Goal: Task Accomplishment & Management: Manage account settings

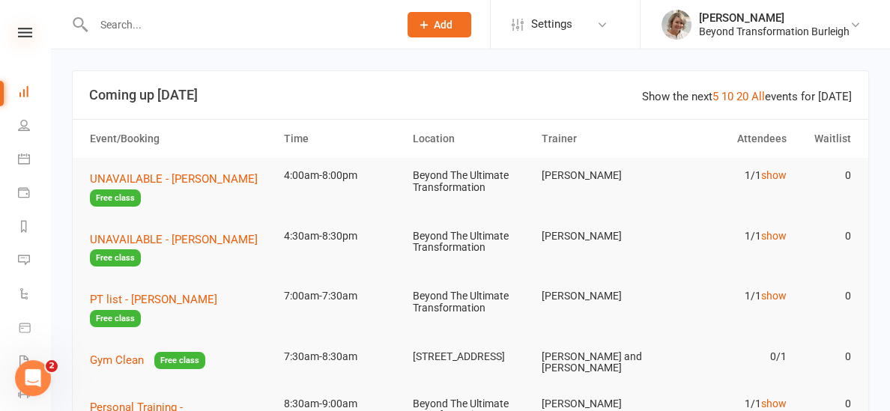
click at [31, 31] on icon at bounding box center [25, 33] width 14 height 10
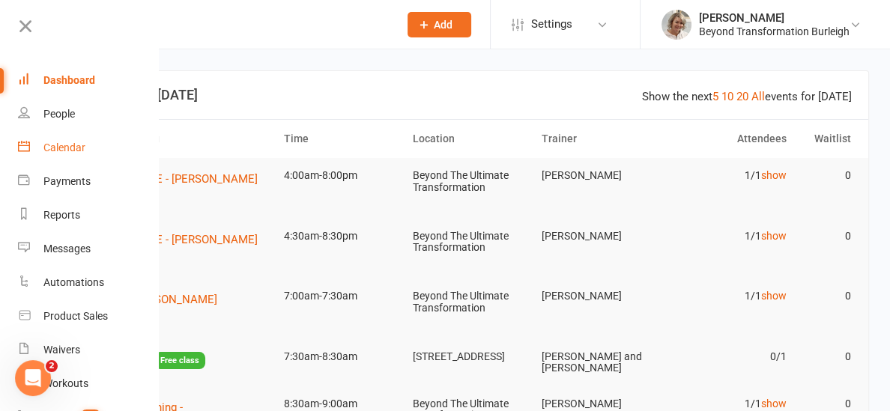
click at [71, 143] on div "Calendar" at bounding box center [64, 148] width 42 height 12
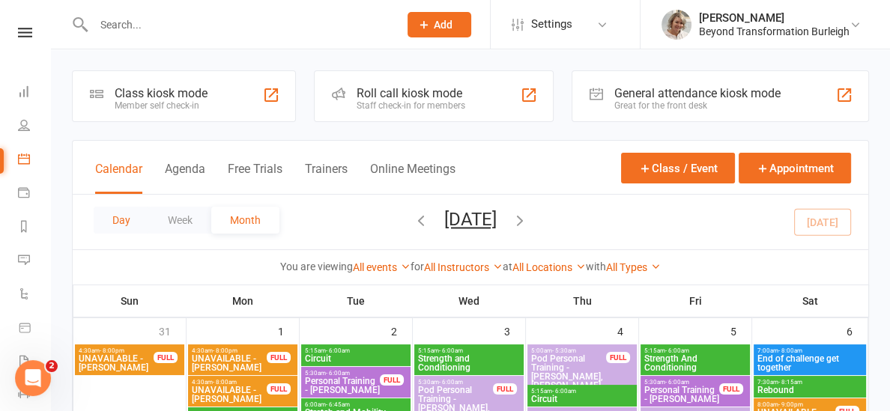
click at [124, 217] on button "Day" at bounding box center [121, 220] width 55 height 27
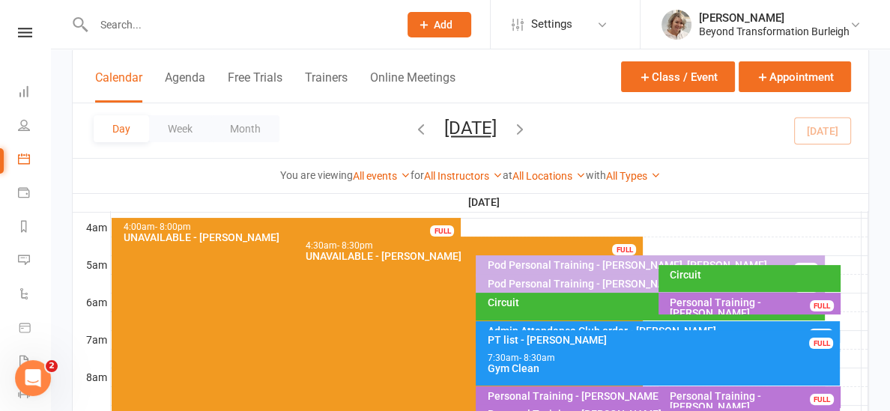
scroll to position [232, 0]
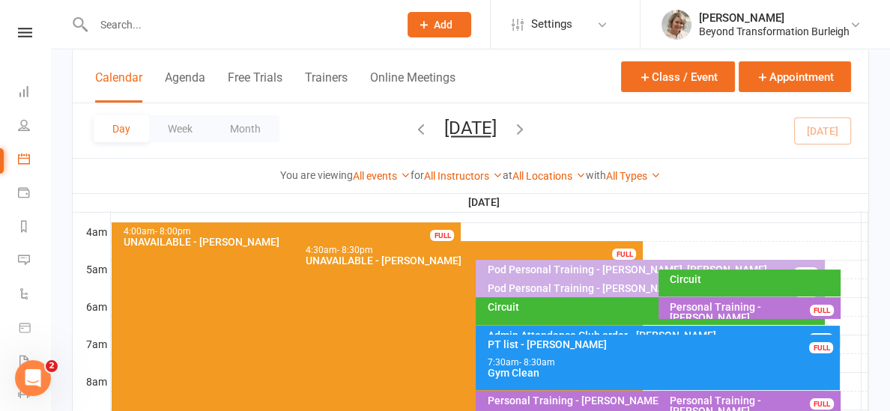
click at [701, 277] on div "Circuit" at bounding box center [753, 279] width 169 height 10
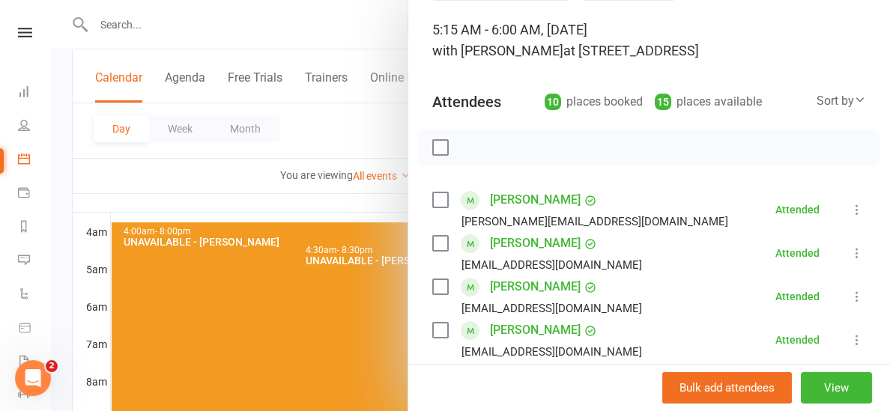
scroll to position [84, 0]
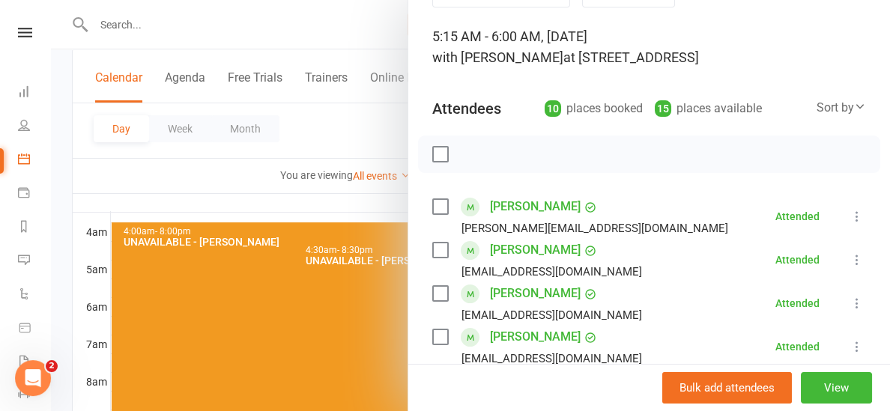
click at [315, 205] on div at bounding box center [470, 205] width 839 height 411
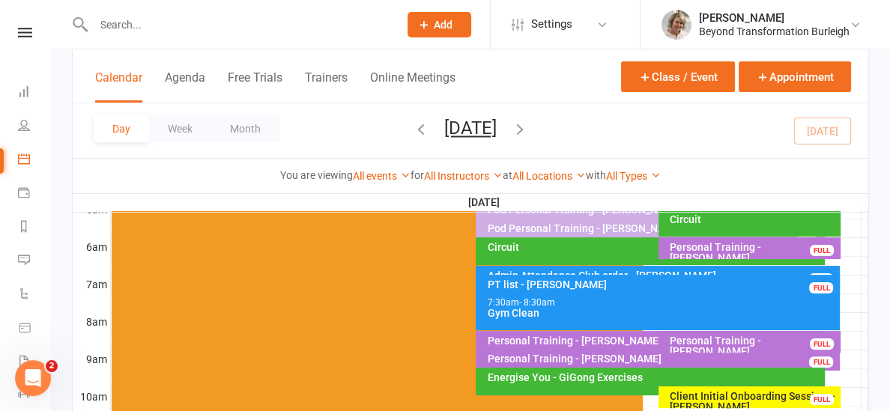
scroll to position [296, 0]
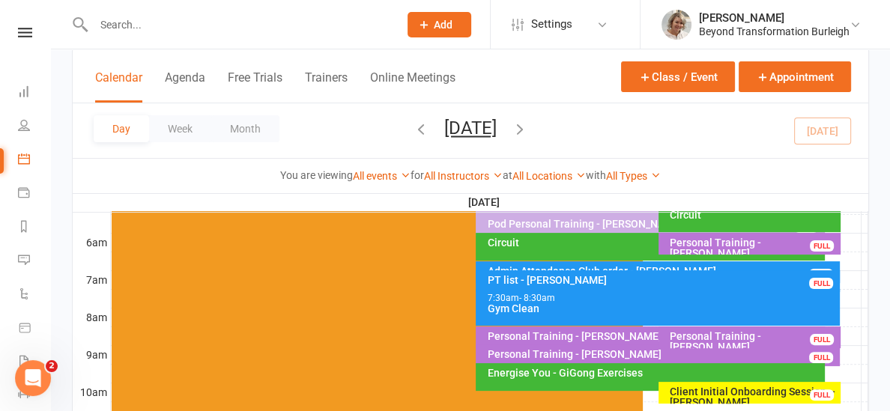
click at [584, 247] on div "Circuit" at bounding box center [654, 243] width 336 height 10
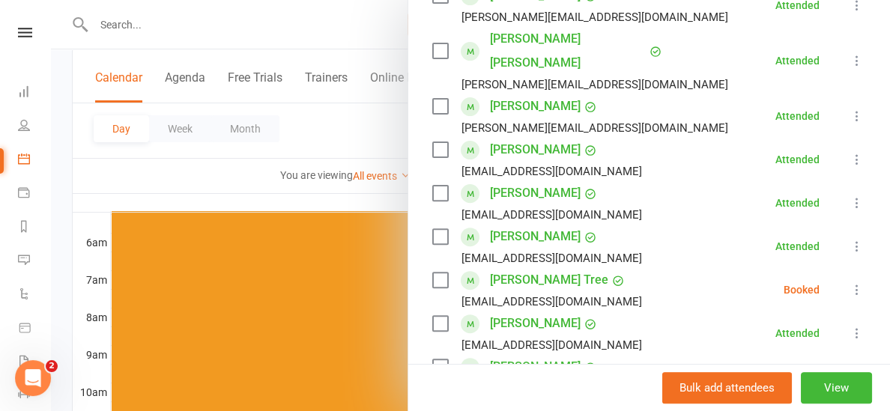
scroll to position [459, 0]
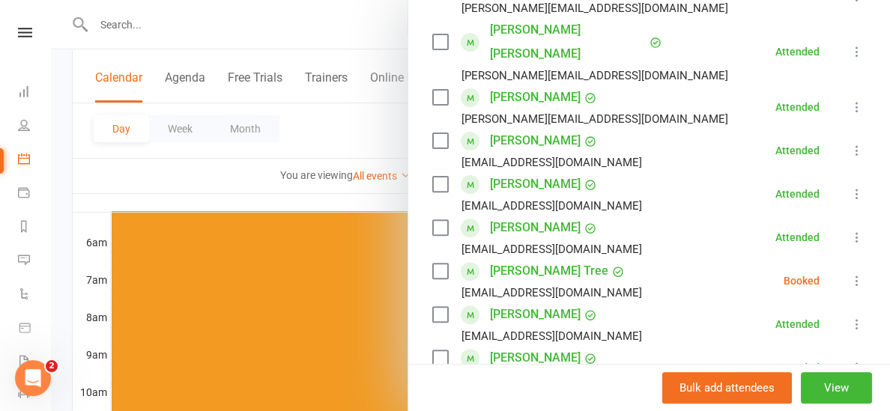
click at [853, 273] on icon at bounding box center [857, 280] width 15 height 15
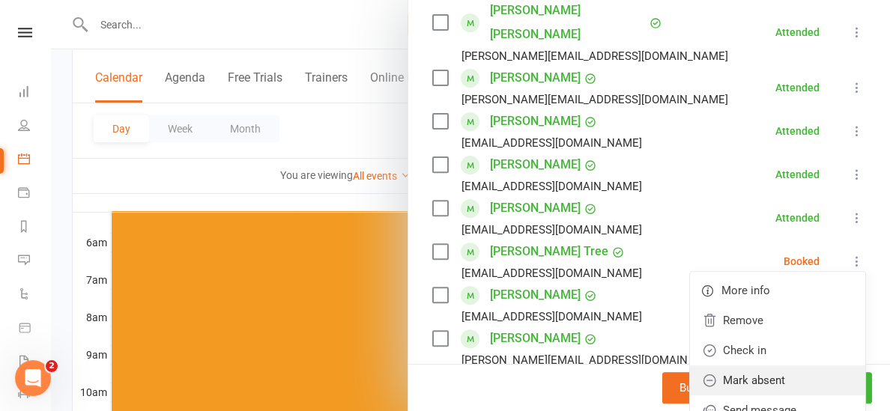
scroll to position [479, 0]
click at [752, 365] on link "Mark absent" at bounding box center [777, 380] width 175 height 30
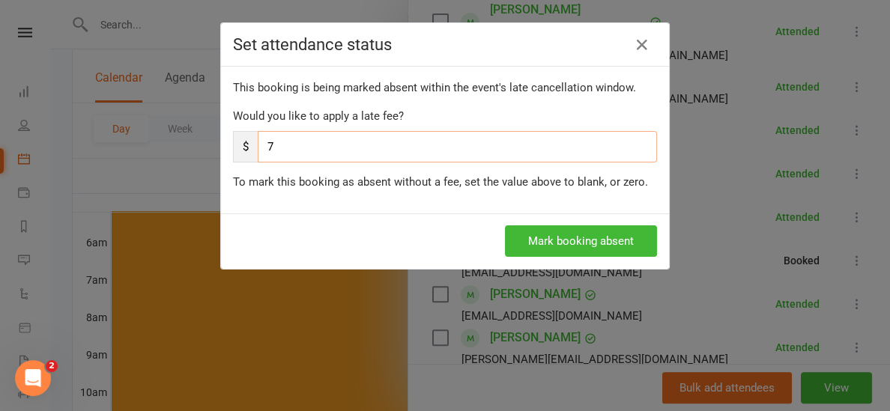
click at [349, 145] on input "7" at bounding box center [457, 146] width 399 height 31
click at [638, 236] on button "Mark booking absent" at bounding box center [581, 241] width 152 height 31
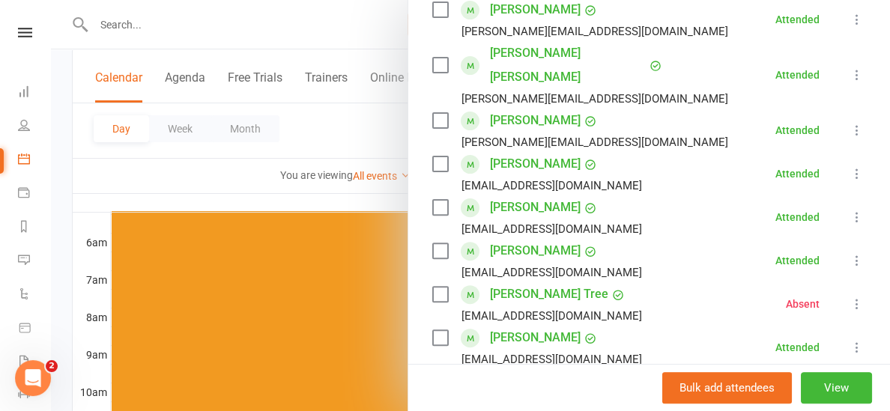
scroll to position [446, 0]
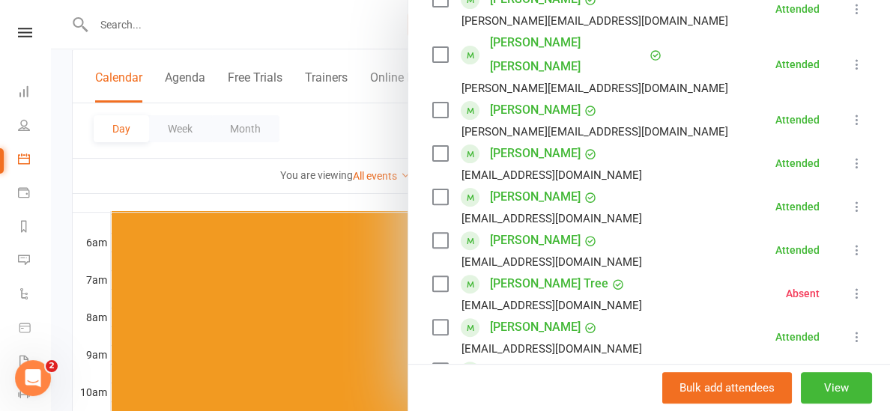
click at [249, 186] on div at bounding box center [470, 205] width 839 height 411
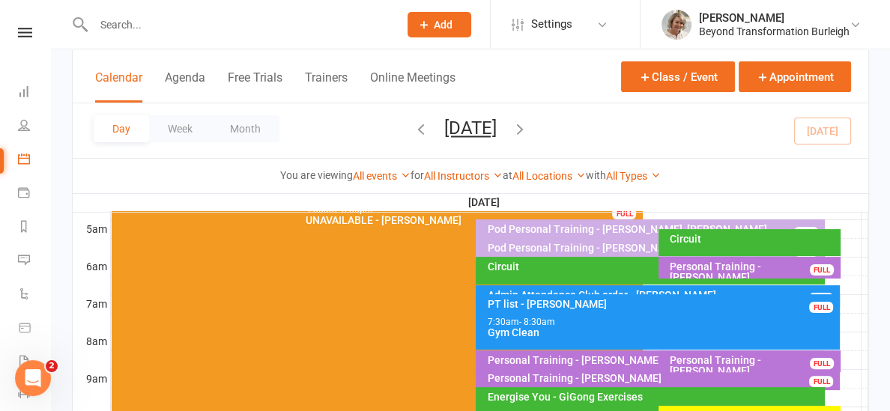
scroll to position [276, 0]
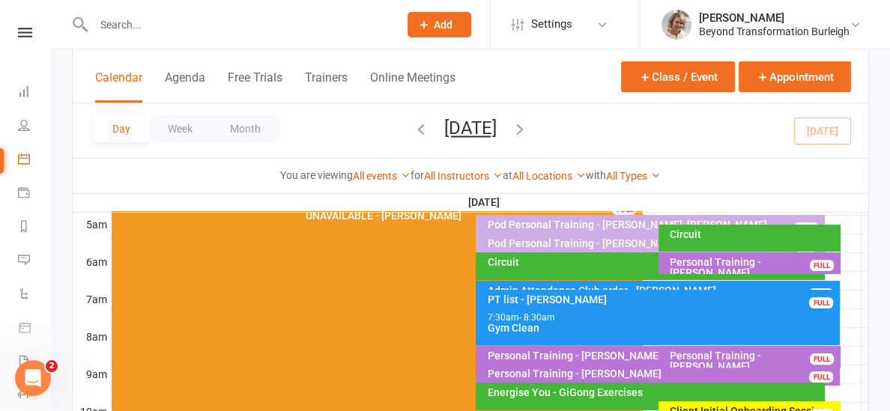
click at [676, 232] on div "Circuit" at bounding box center [753, 234] width 169 height 10
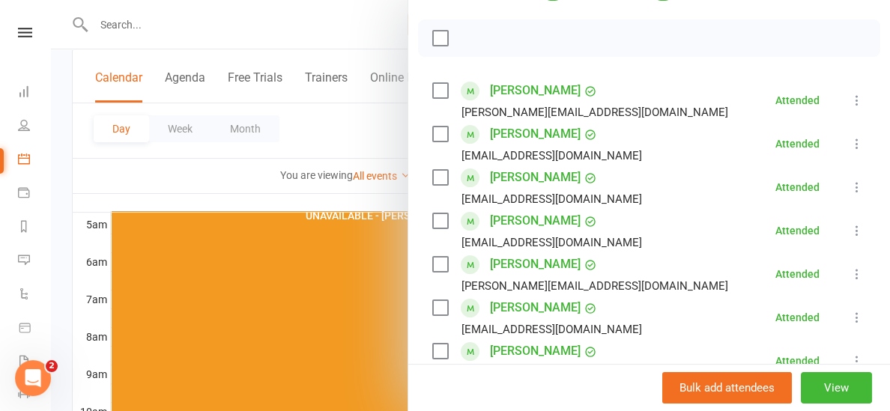
scroll to position [184, 0]
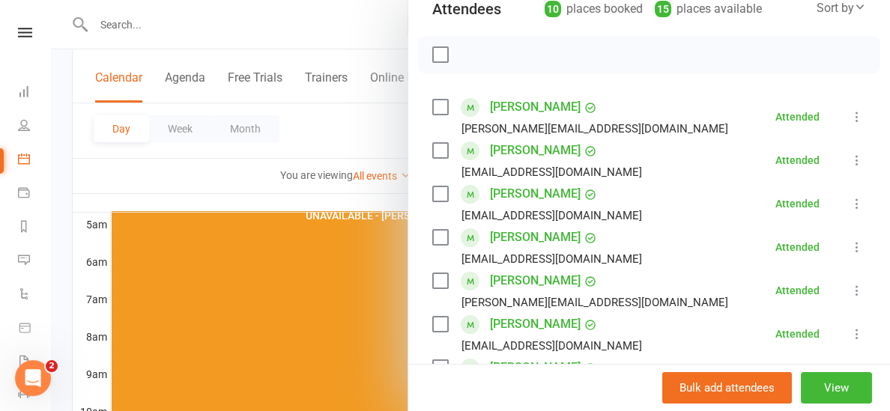
click at [366, 201] on div at bounding box center [470, 205] width 839 height 411
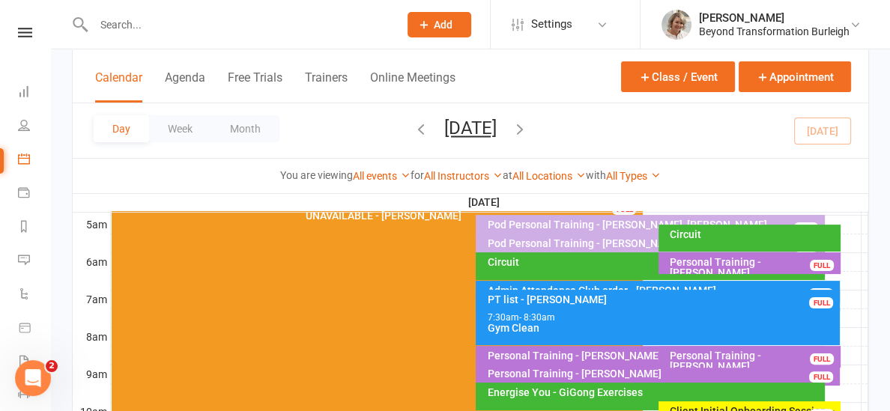
click at [156, 26] on input "text" at bounding box center [238, 24] width 299 height 21
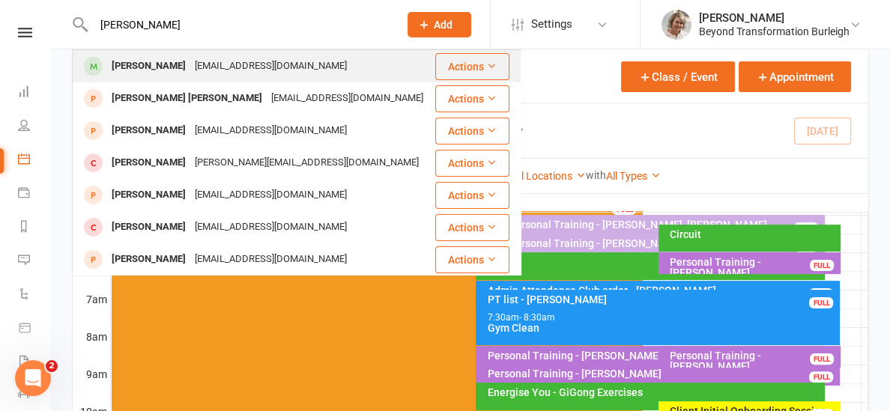
type input "[PERSON_NAME]"
click at [140, 73] on div "[PERSON_NAME]" at bounding box center [148, 66] width 83 height 22
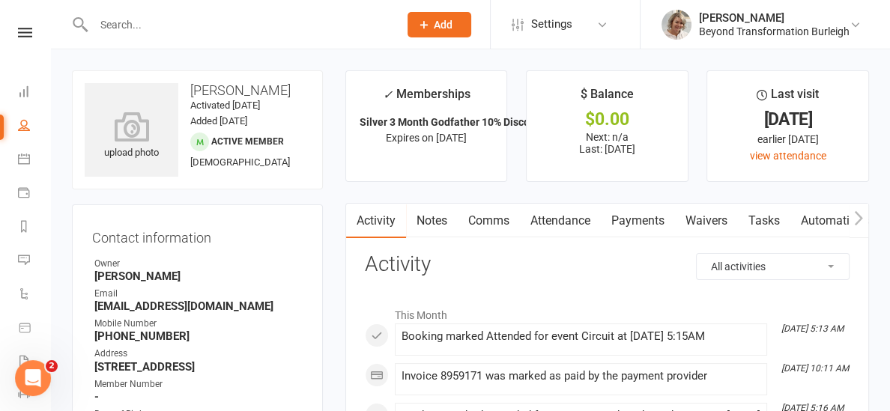
click at [135, 34] on input "text" at bounding box center [238, 24] width 299 height 21
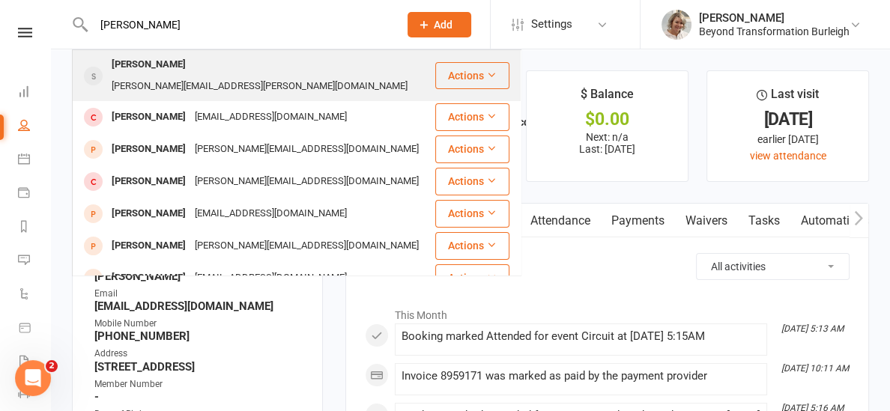
type input "[PERSON_NAME]"
click at [142, 66] on div "[PERSON_NAME]" at bounding box center [148, 65] width 83 height 22
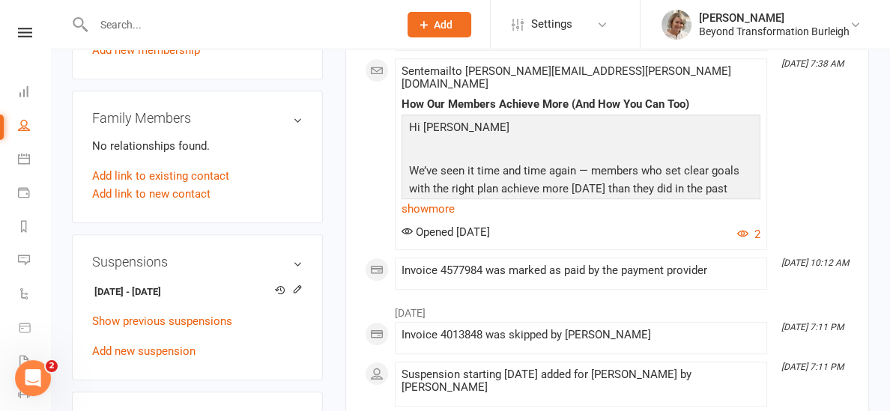
scroll to position [938, 0]
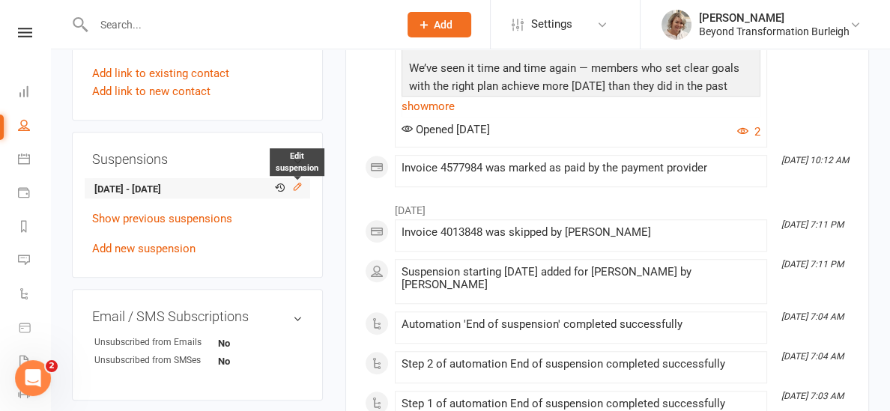
click at [297, 183] on icon at bounding box center [297, 186] width 7 height 7
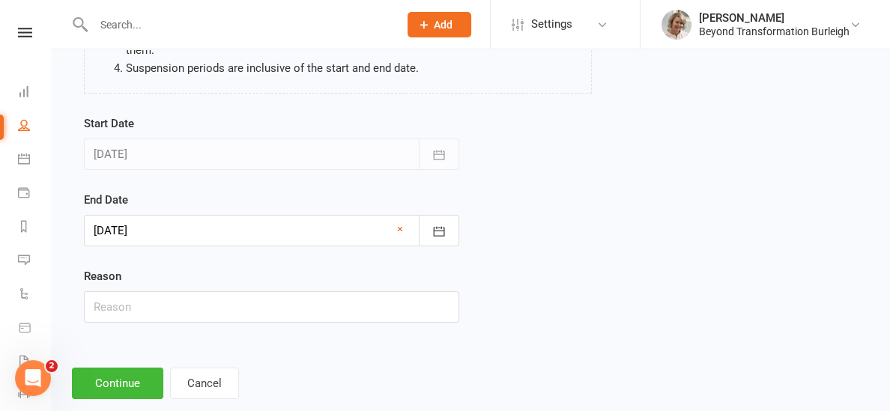
scroll to position [240, 0]
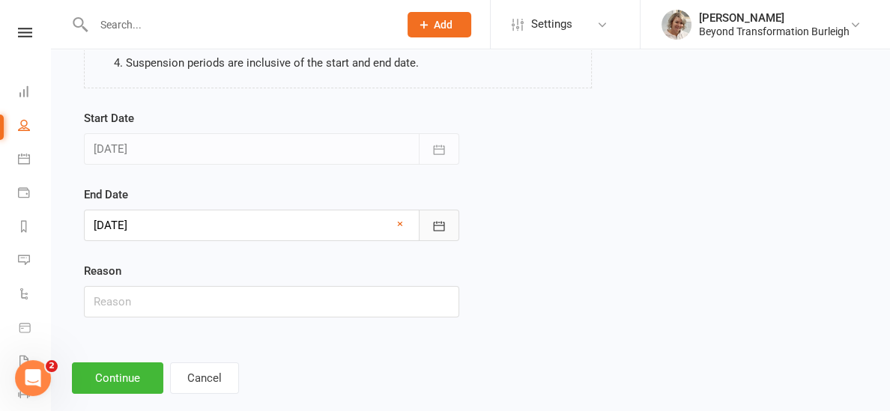
click at [434, 221] on icon "button" at bounding box center [439, 226] width 11 height 10
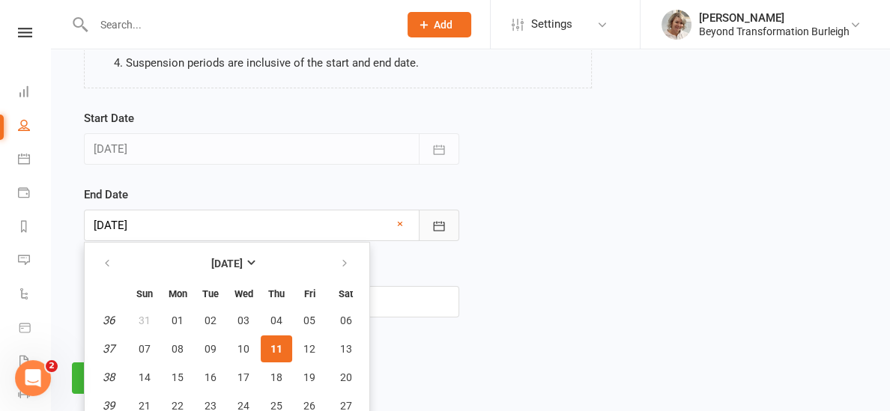
scroll to position [304, 0]
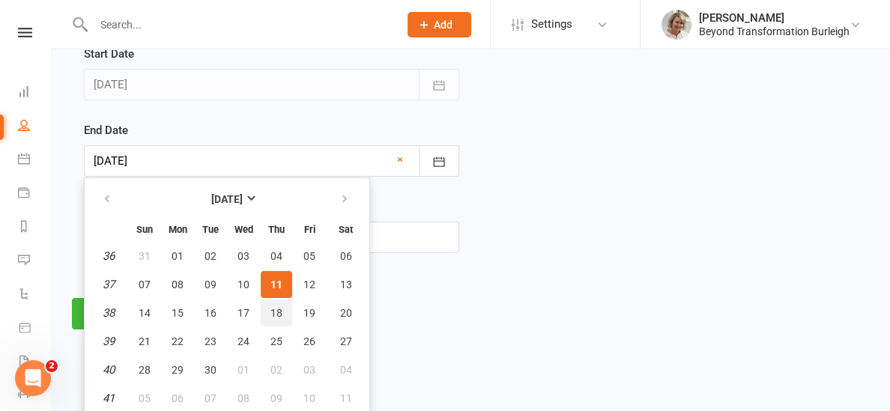
click at [276, 307] on span "18" at bounding box center [276, 313] width 12 height 12
type input "[DATE]"
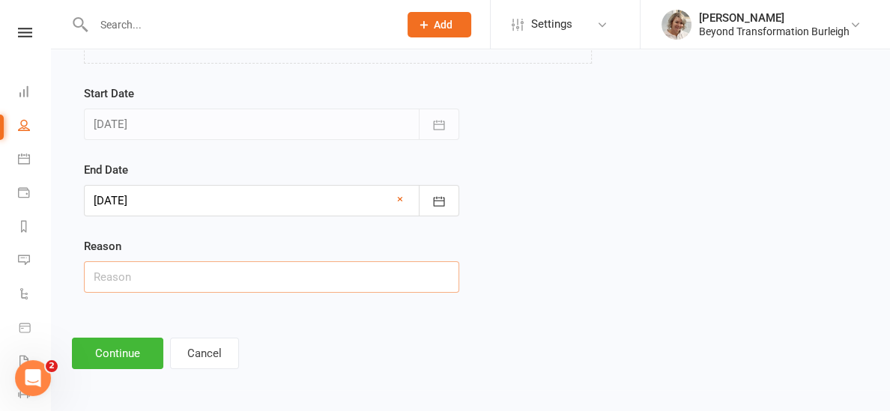
click at [130, 262] on input "text" at bounding box center [271, 277] width 375 height 31
type input "away"
click at [134, 345] on button "Continue" at bounding box center [117, 353] width 91 height 31
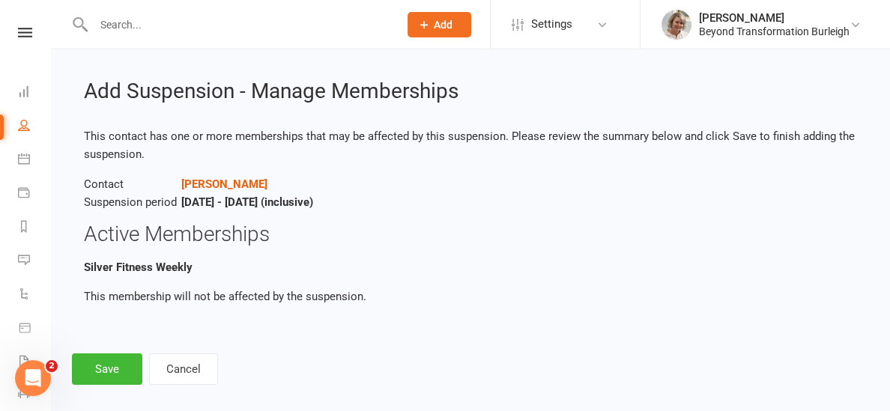
scroll to position [30, 0]
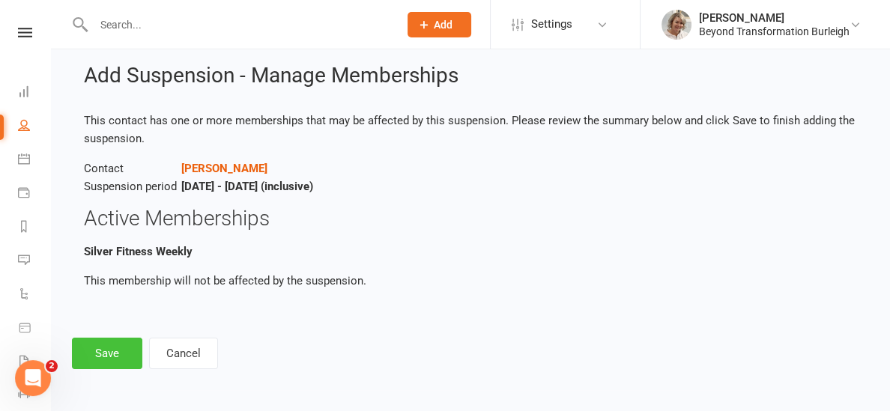
click at [118, 356] on button "Save" at bounding box center [107, 353] width 70 height 31
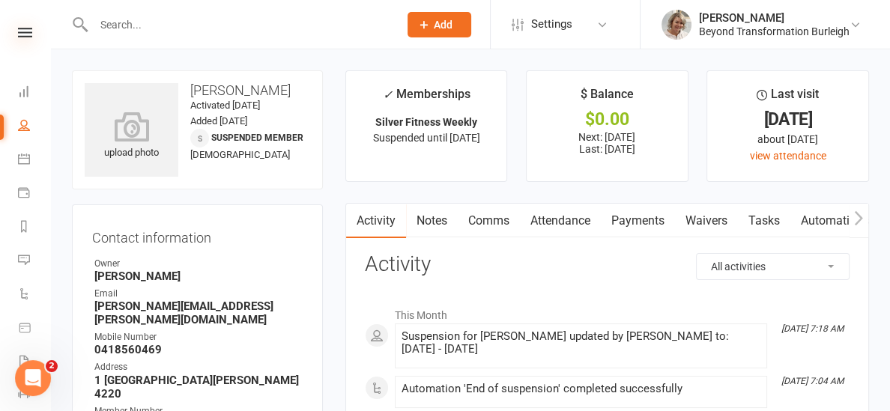
click at [25, 34] on icon at bounding box center [25, 33] width 14 height 10
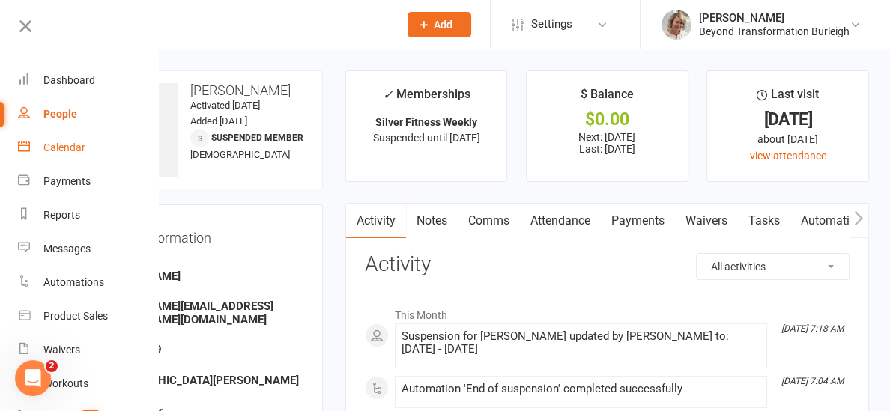
click at [61, 151] on div "Calendar" at bounding box center [64, 148] width 42 height 12
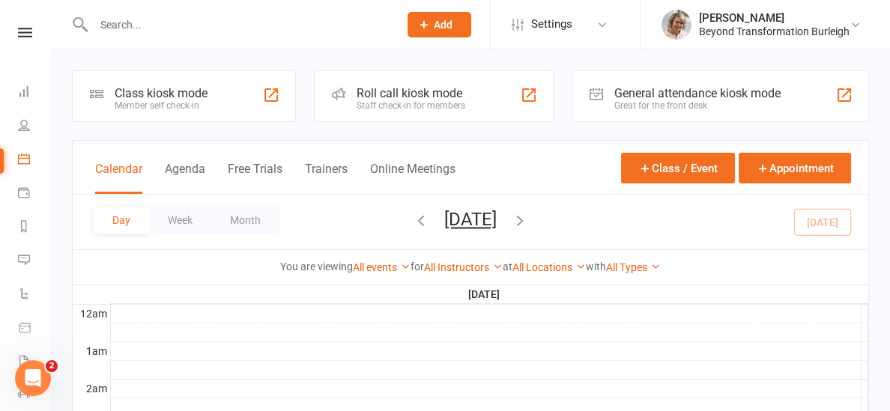
click at [528, 220] on icon "button" at bounding box center [520, 220] width 16 height 16
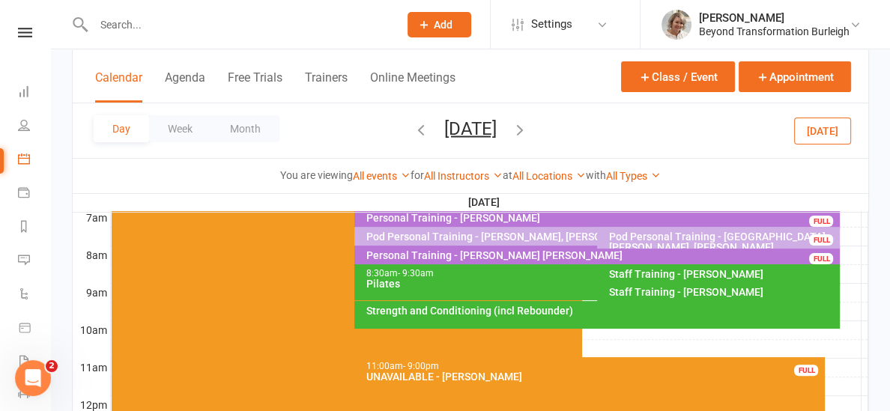
scroll to position [360, 0]
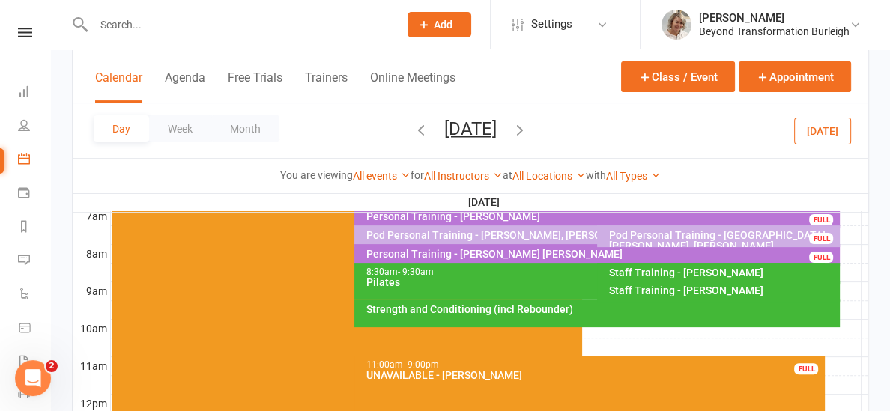
click at [413, 130] on icon "button" at bounding box center [421, 129] width 16 height 16
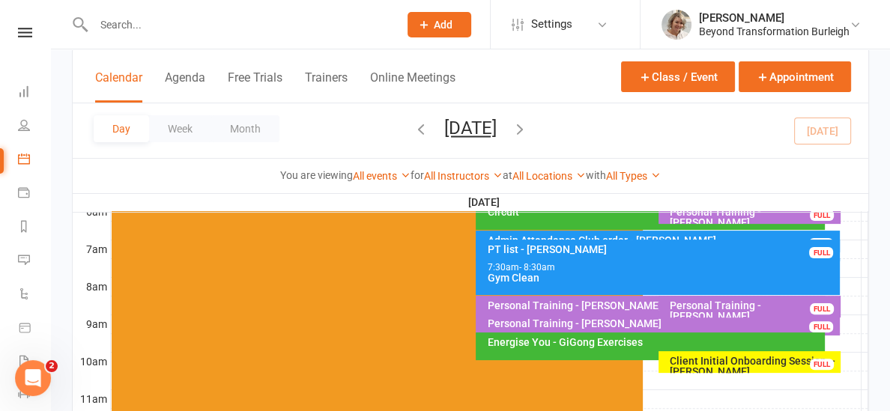
scroll to position [324, 0]
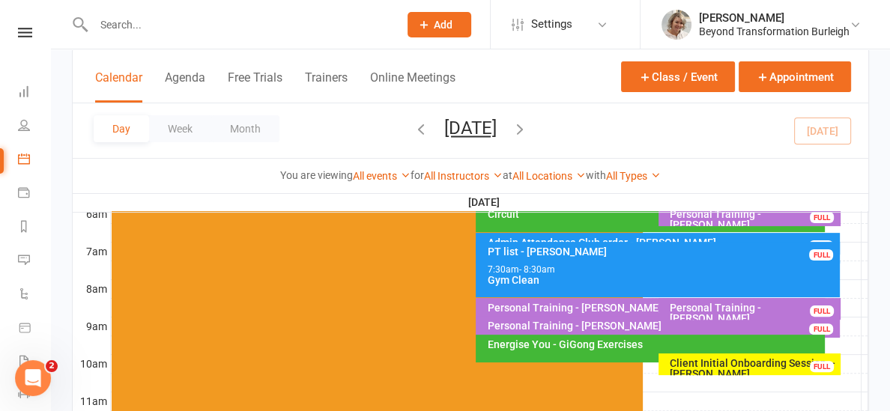
click at [528, 122] on icon "button" at bounding box center [520, 129] width 16 height 16
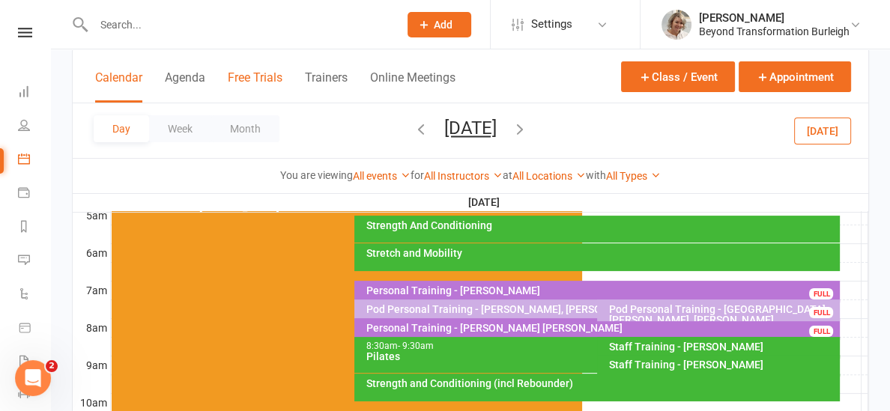
scroll to position [298, 0]
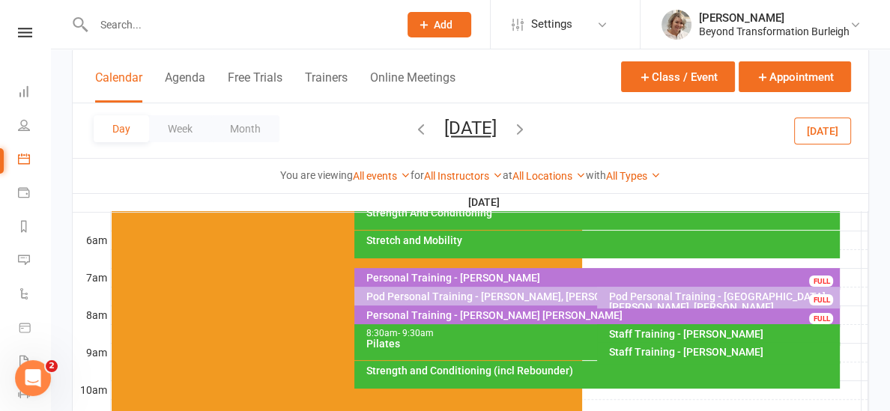
click at [668, 336] on div "Staff Training - [PERSON_NAME]" at bounding box center [722, 334] width 229 height 10
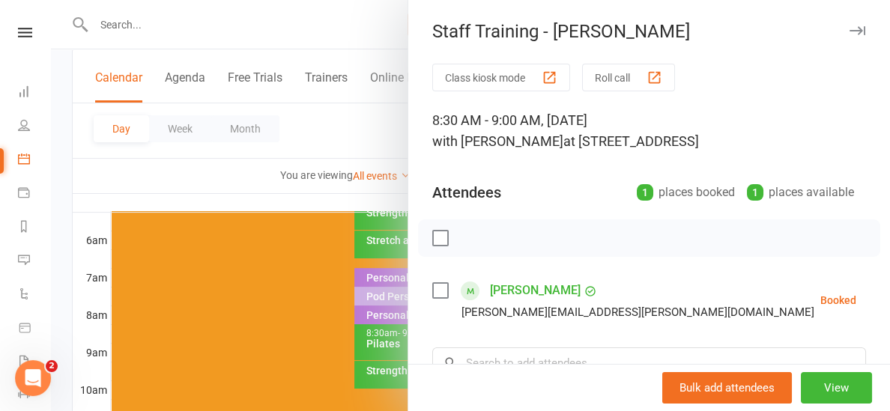
click at [298, 188] on div at bounding box center [470, 205] width 839 height 411
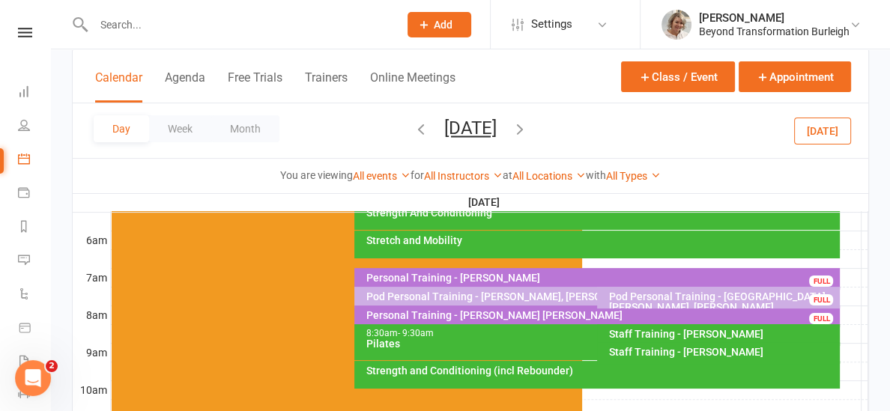
click at [710, 351] on div "Staff Training - [PERSON_NAME]" at bounding box center [722, 352] width 229 height 10
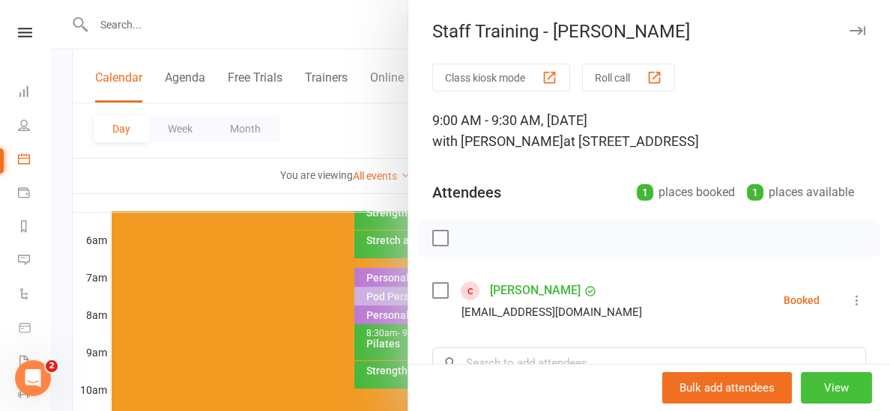
click at [819, 390] on button "View" at bounding box center [836, 387] width 71 height 31
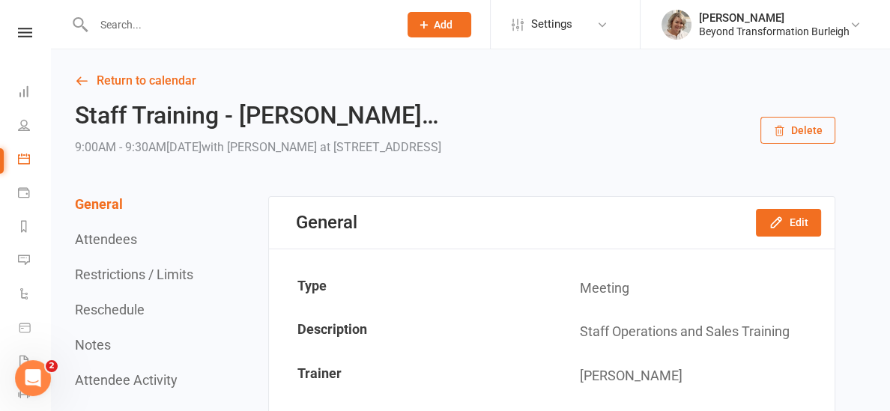
click at [800, 123] on button "Delete" at bounding box center [798, 130] width 75 height 27
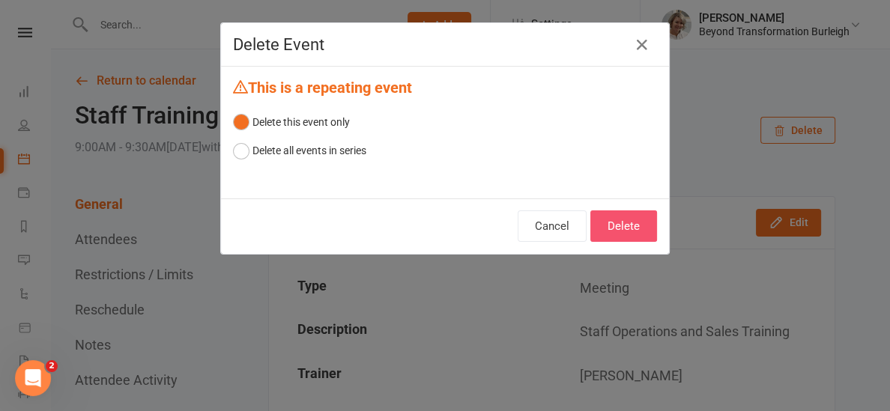
click at [610, 229] on button "Delete" at bounding box center [623, 226] width 67 height 31
